Goal: Task Accomplishment & Management: Use online tool/utility

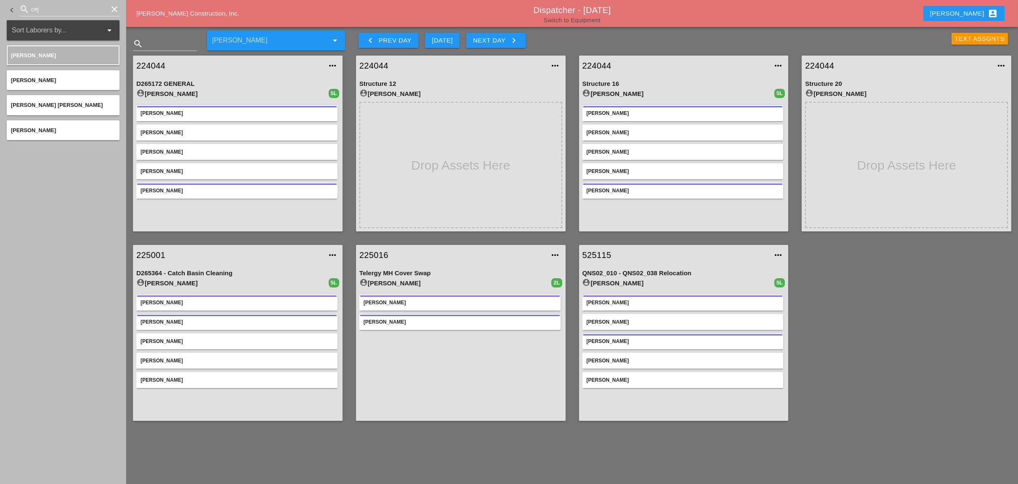
click at [577, 19] on link "Switch to Equipment" at bounding box center [572, 20] width 57 height 7
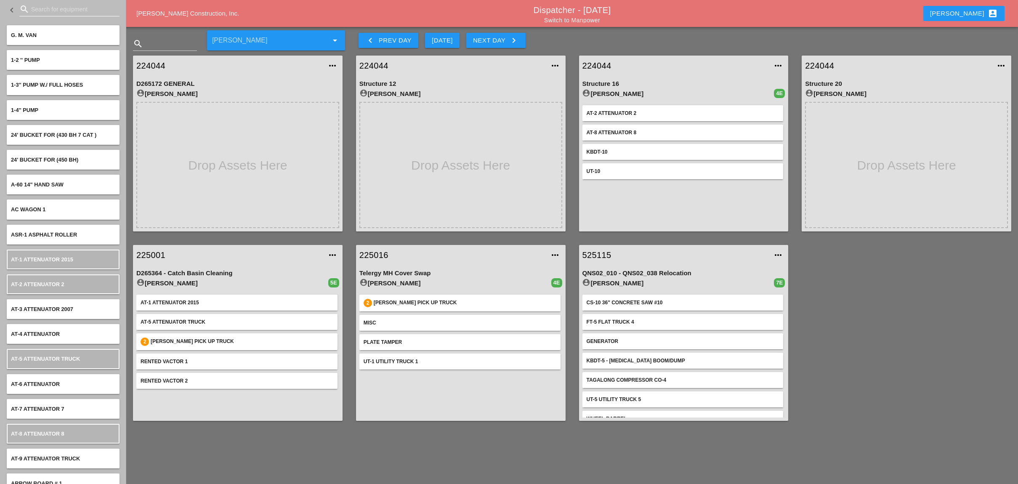
click at [38, 10] on input "Search for equipment" at bounding box center [69, 9] width 77 height 13
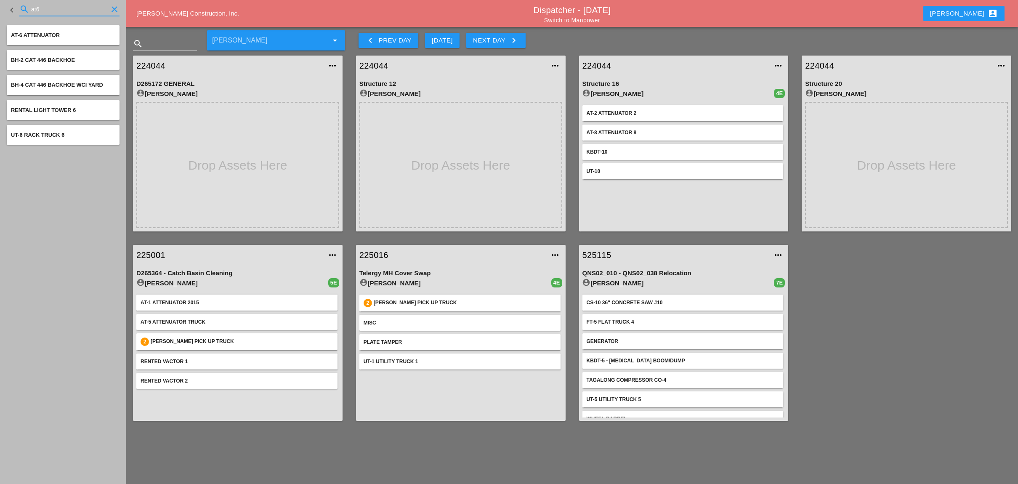
type input "at6"
drag, startPoint x: 50, startPoint y: 7, endPoint x: 37, endPoint y: 7, distance: 13.1
click at [37, 7] on input "at6" at bounding box center [69, 9] width 77 height 13
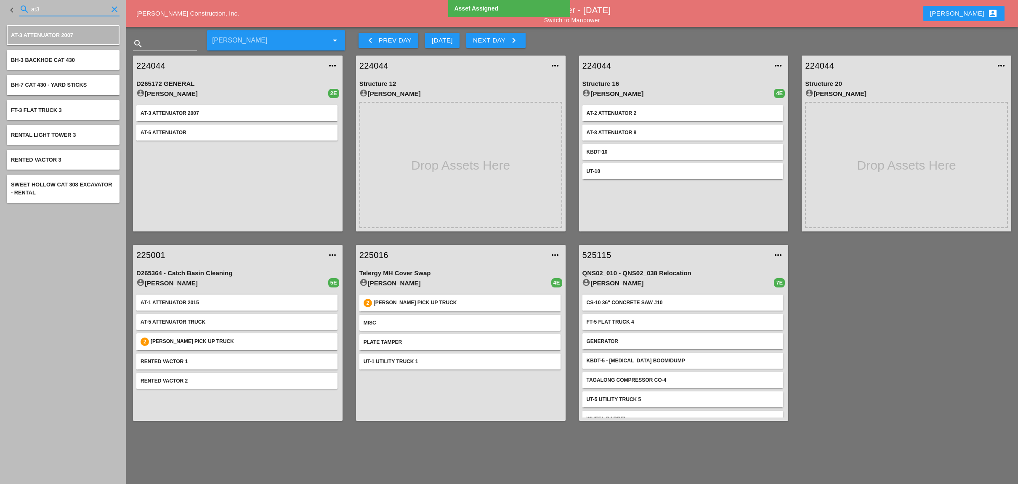
drag, startPoint x: 48, startPoint y: 8, endPoint x: 28, endPoint y: 9, distance: 19.4
click at [28, 9] on div "search at3 clear" at bounding box center [69, 9] width 100 height 13
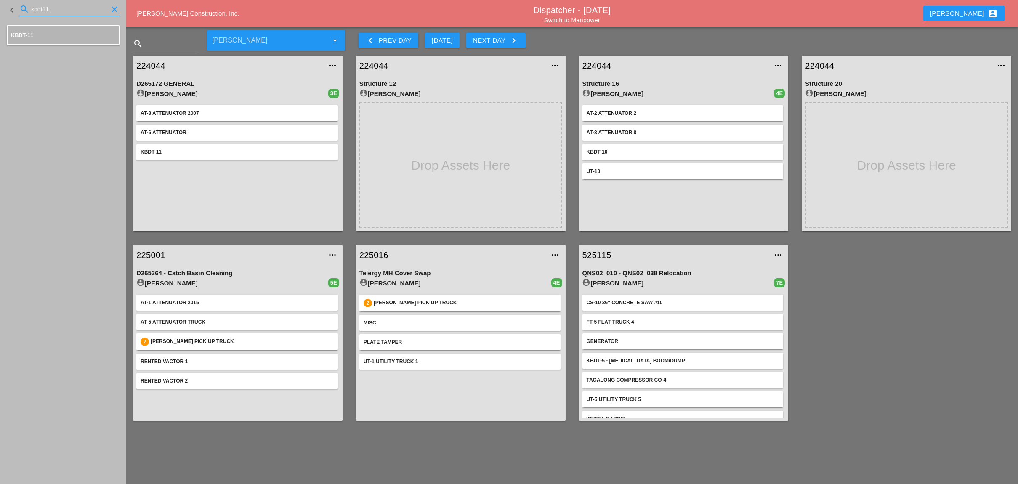
drag, startPoint x: 53, startPoint y: 11, endPoint x: 23, endPoint y: 7, distance: 30.1
click at [23, 7] on div "search kbdt11 clear" at bounding box center [69, 9] width 100 height 13
type input "tr20"
